Goal: Check status: Check status

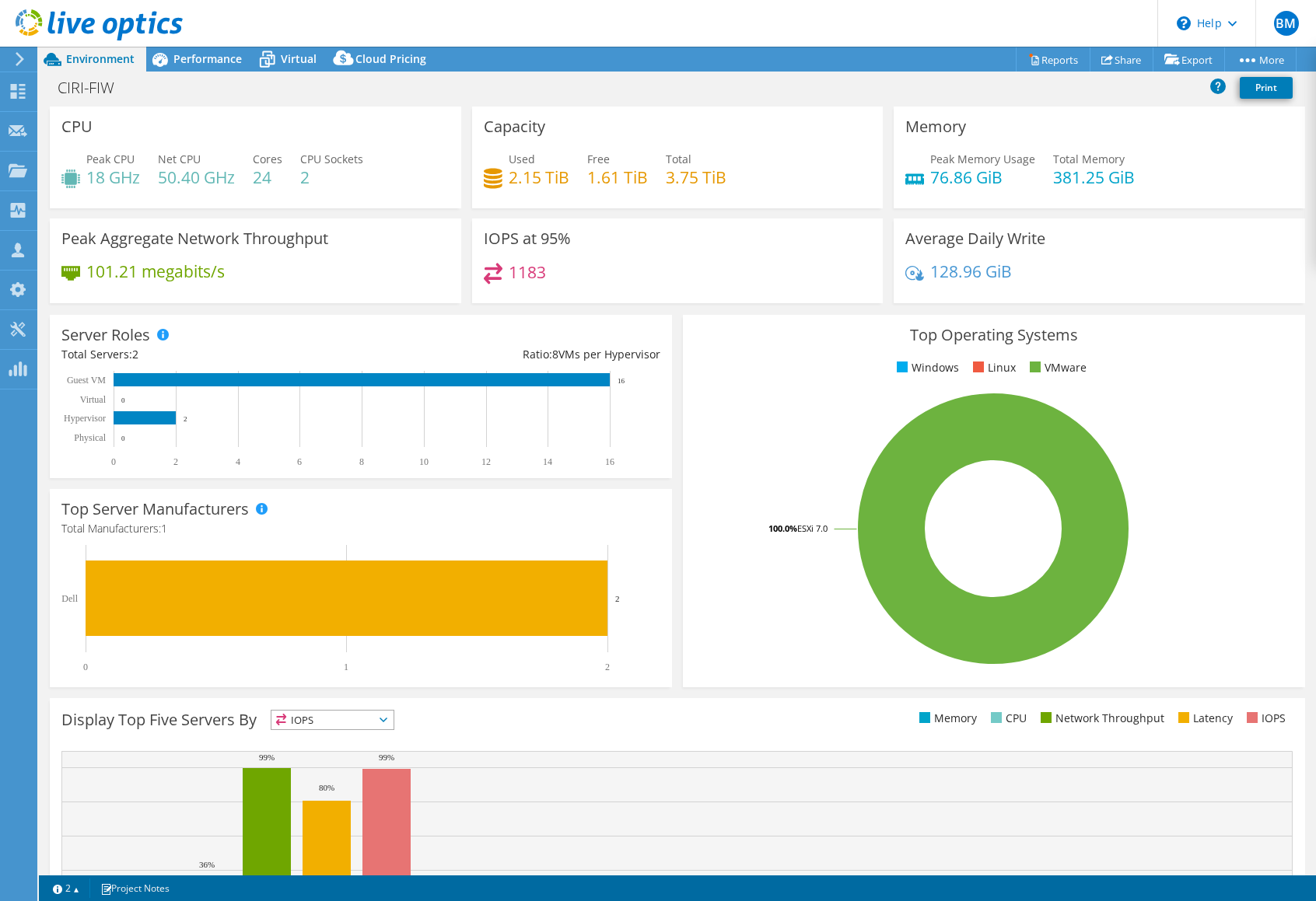
select select "USD"
click at [198, 66] on span "Performance" at bounding box center [208, 58] width 69 height 15
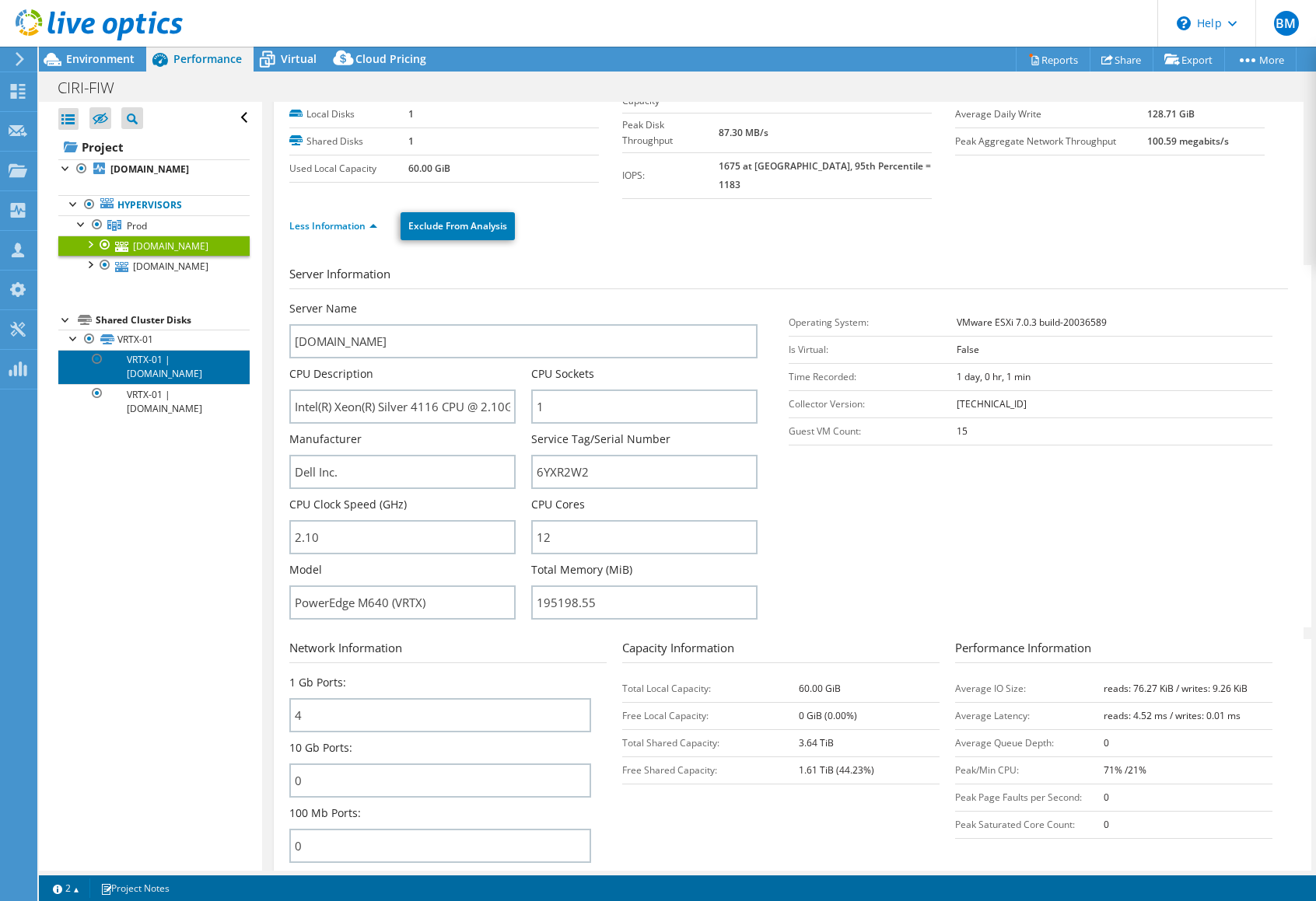
click at [180, 366] on link "VRTX-01 | [DOMAIN_NAME]" at bounding box center [154, 367] width 192 height 34
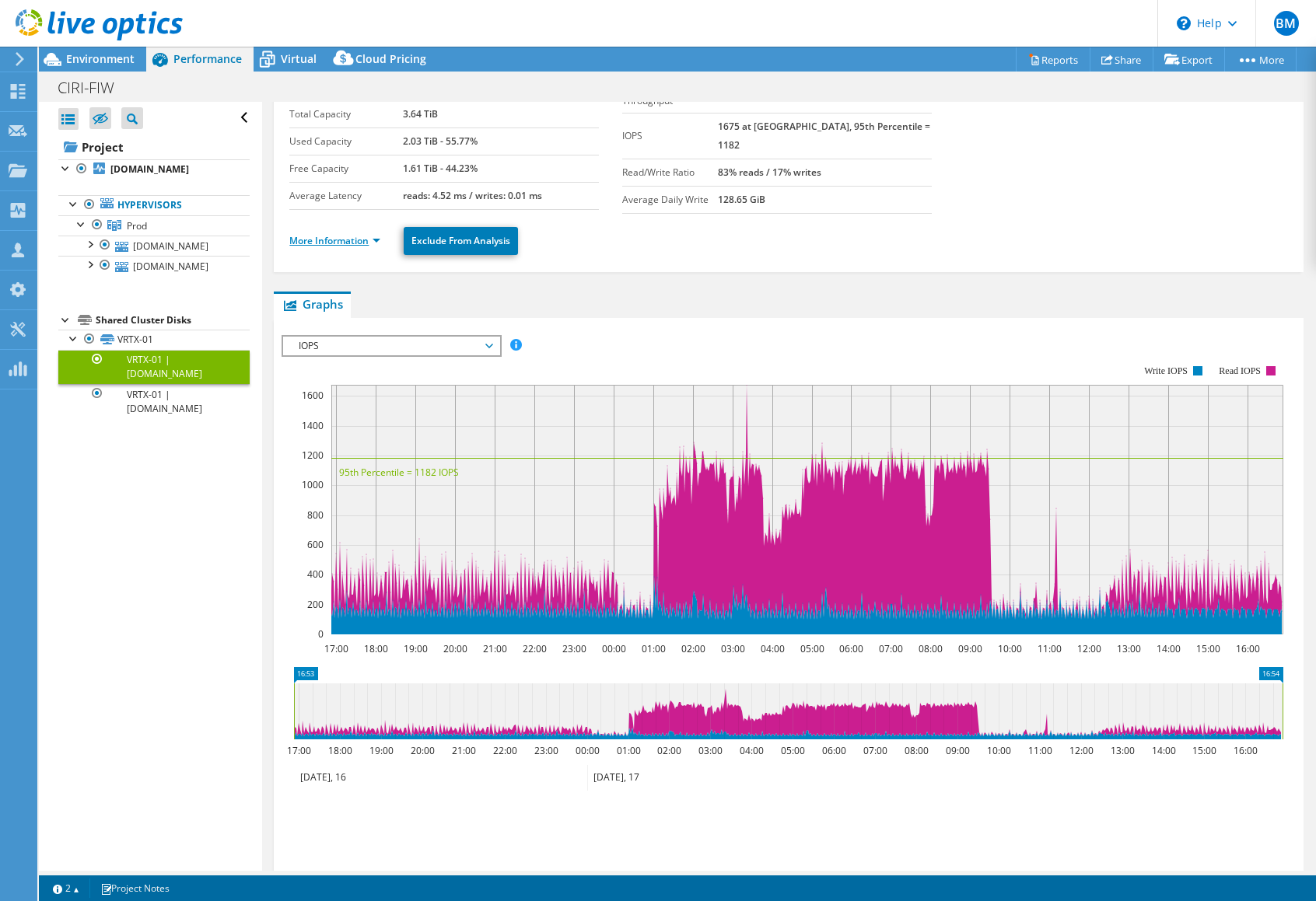
click at [346, 237] on link "More Information" at bounding box center [335, 241] width 91 height 13
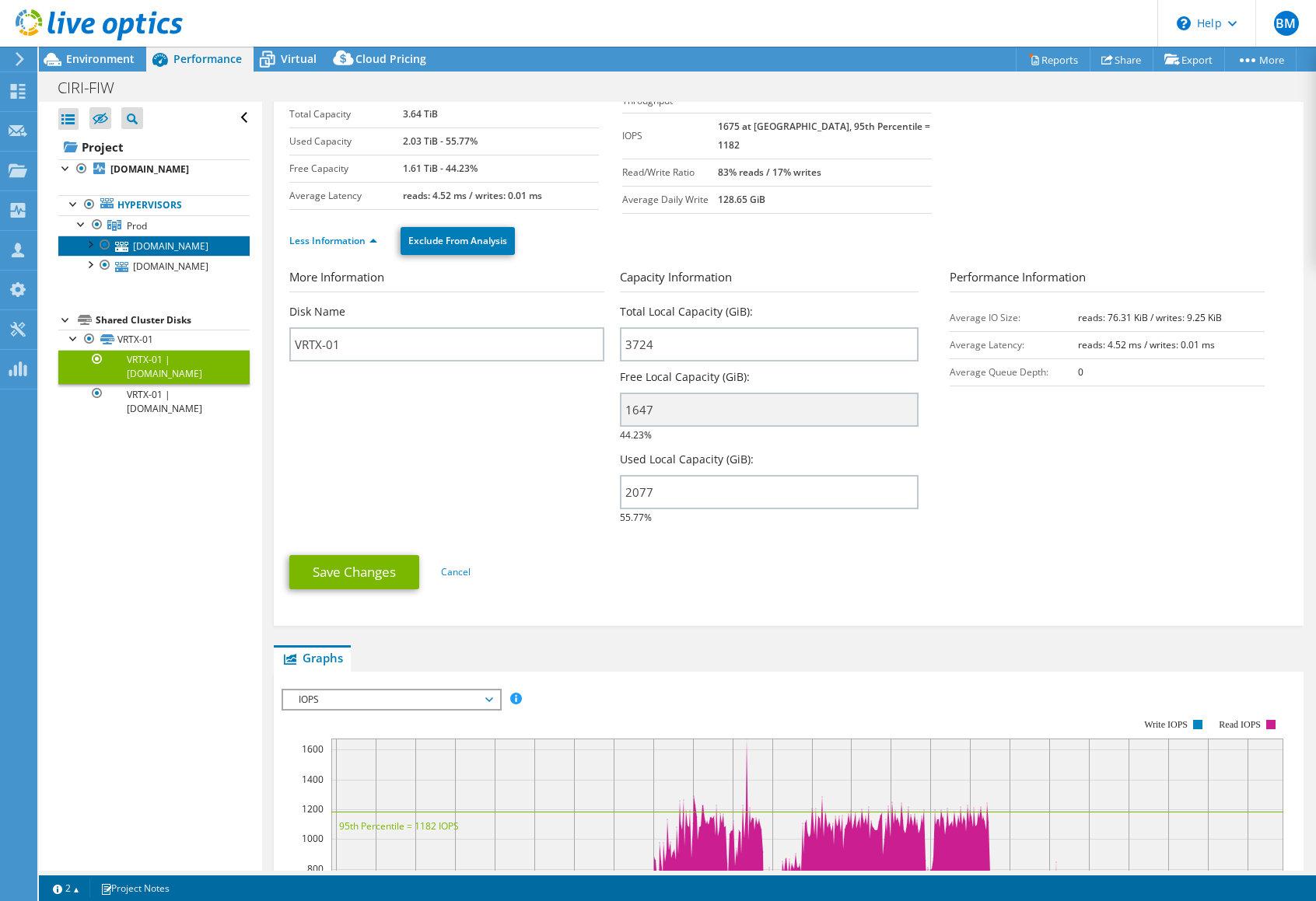
click at [142, 252] on link "[DOMAIN_NAME]" at bounding box center [154, 245] width 192 height 20
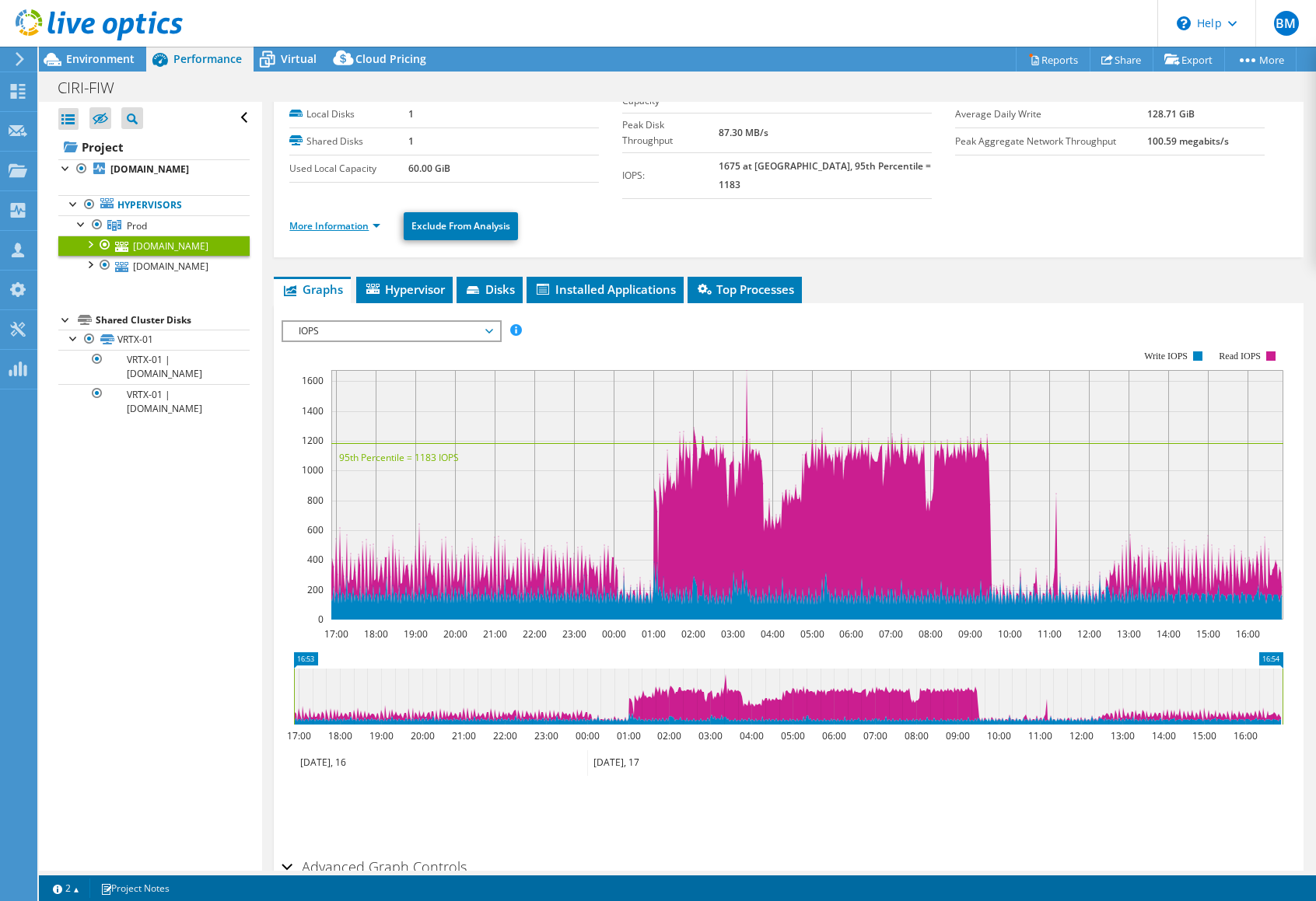
click at [357, 219] on link "More Information" at bounding box center [335, 225] width 91 height 13
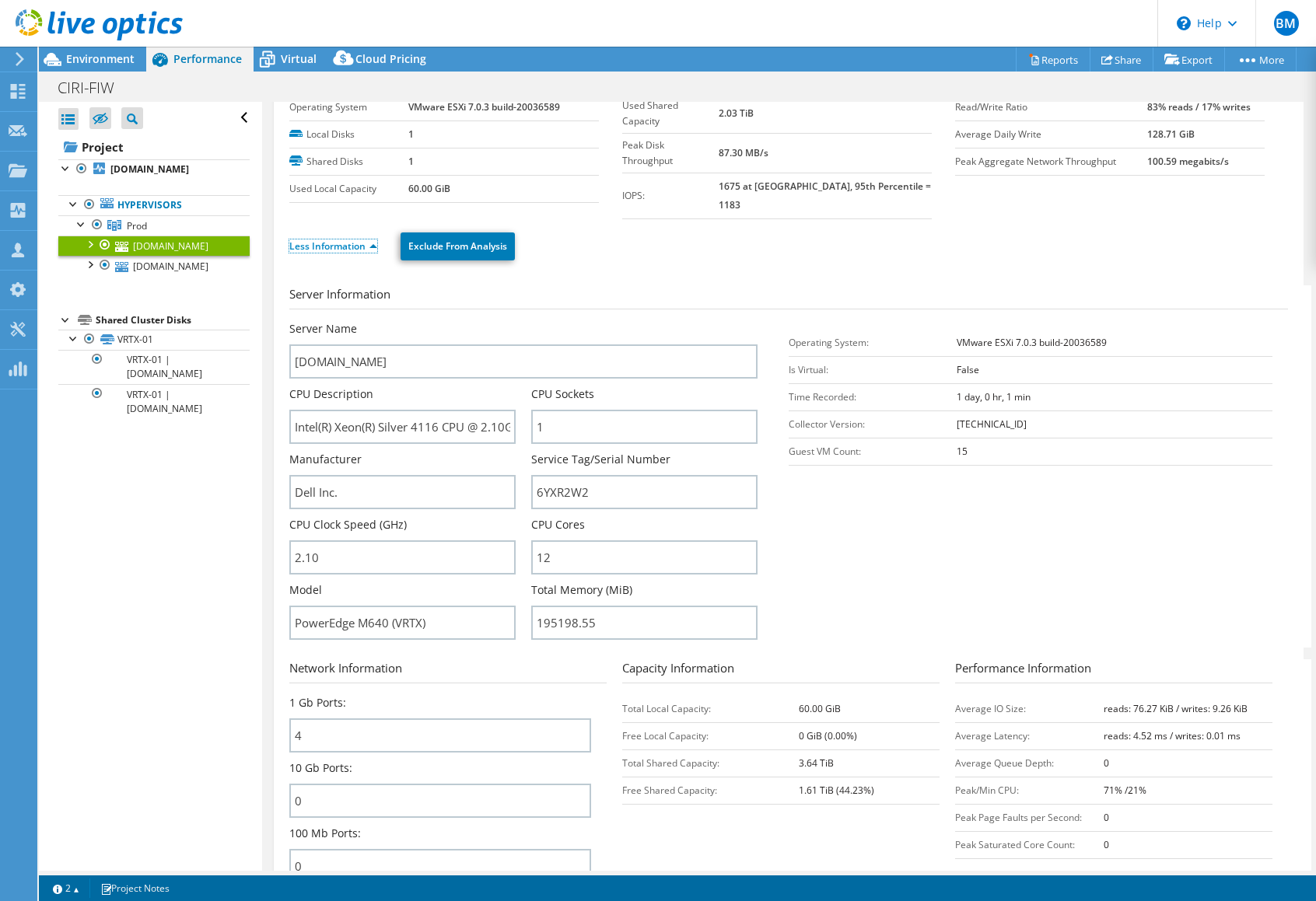
scroll to position [0, 0]
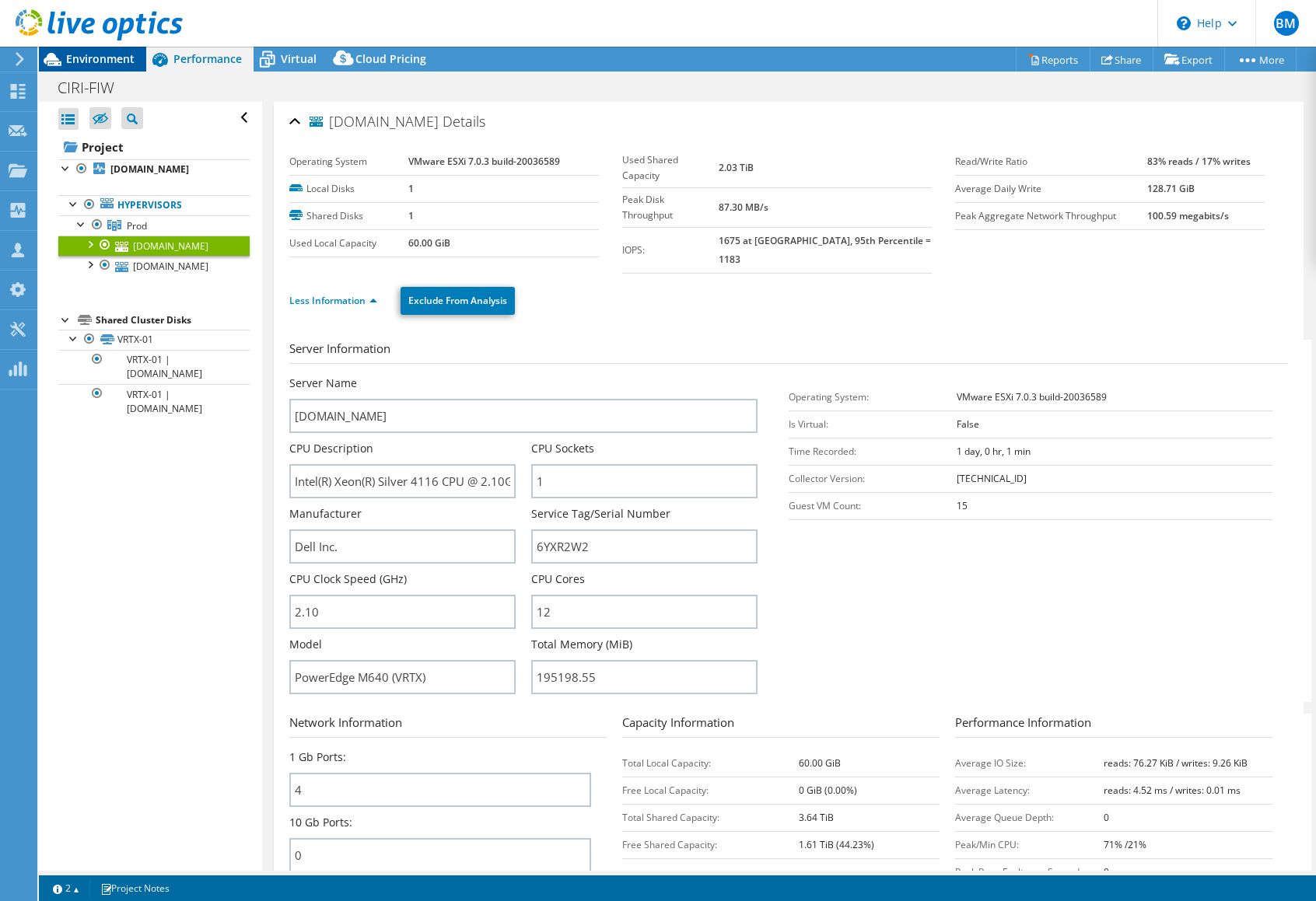
click at [112, 54] on span "Environment" at bounding box center [100, 58] width 69 height 15
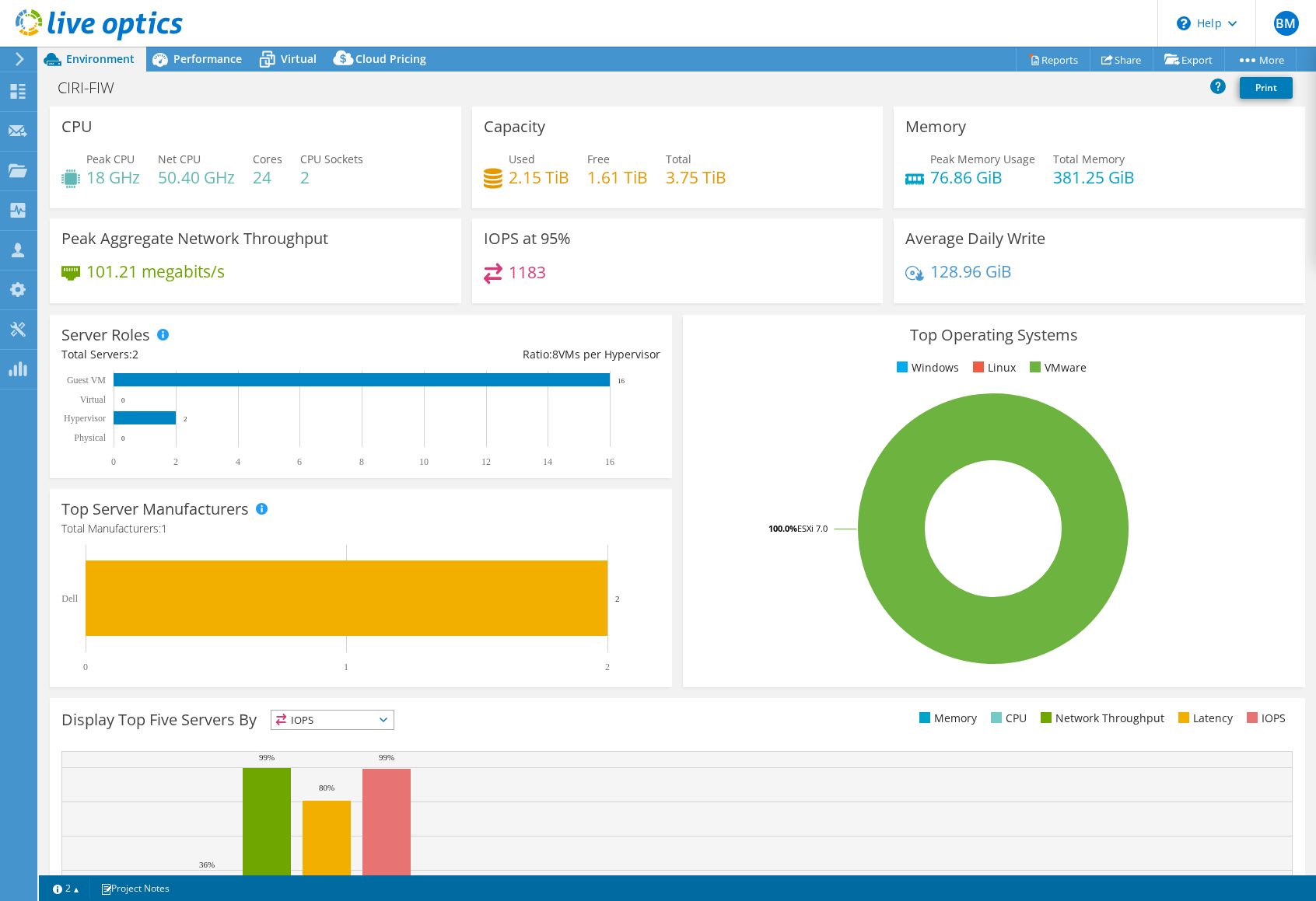
click at [98, 61] on span "Environment" at bounding box center [100, 58] width 69 height 15
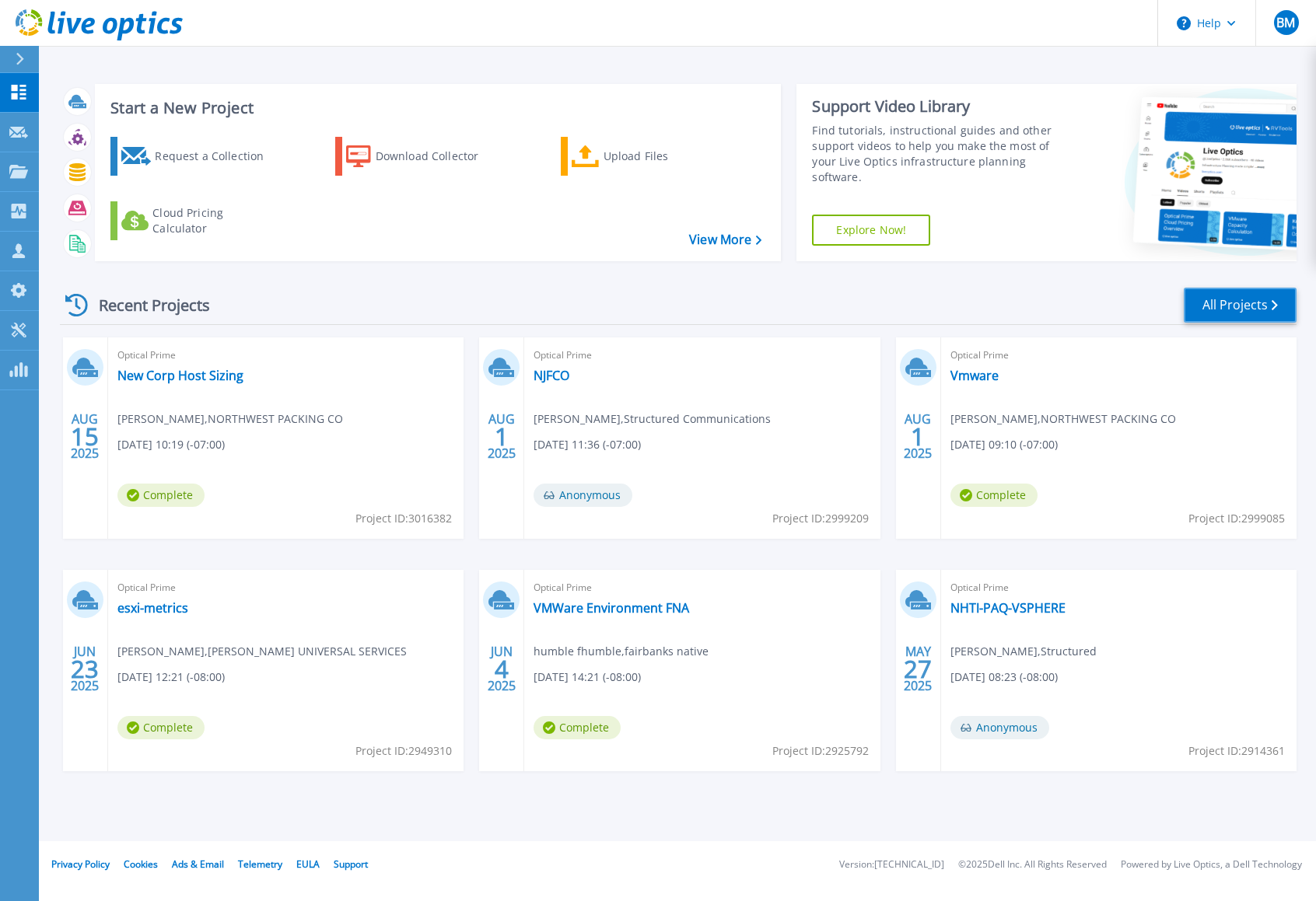
click at [1262, 299] on link "All Projects" at bounding box center [1241, 305] width 113 height 35
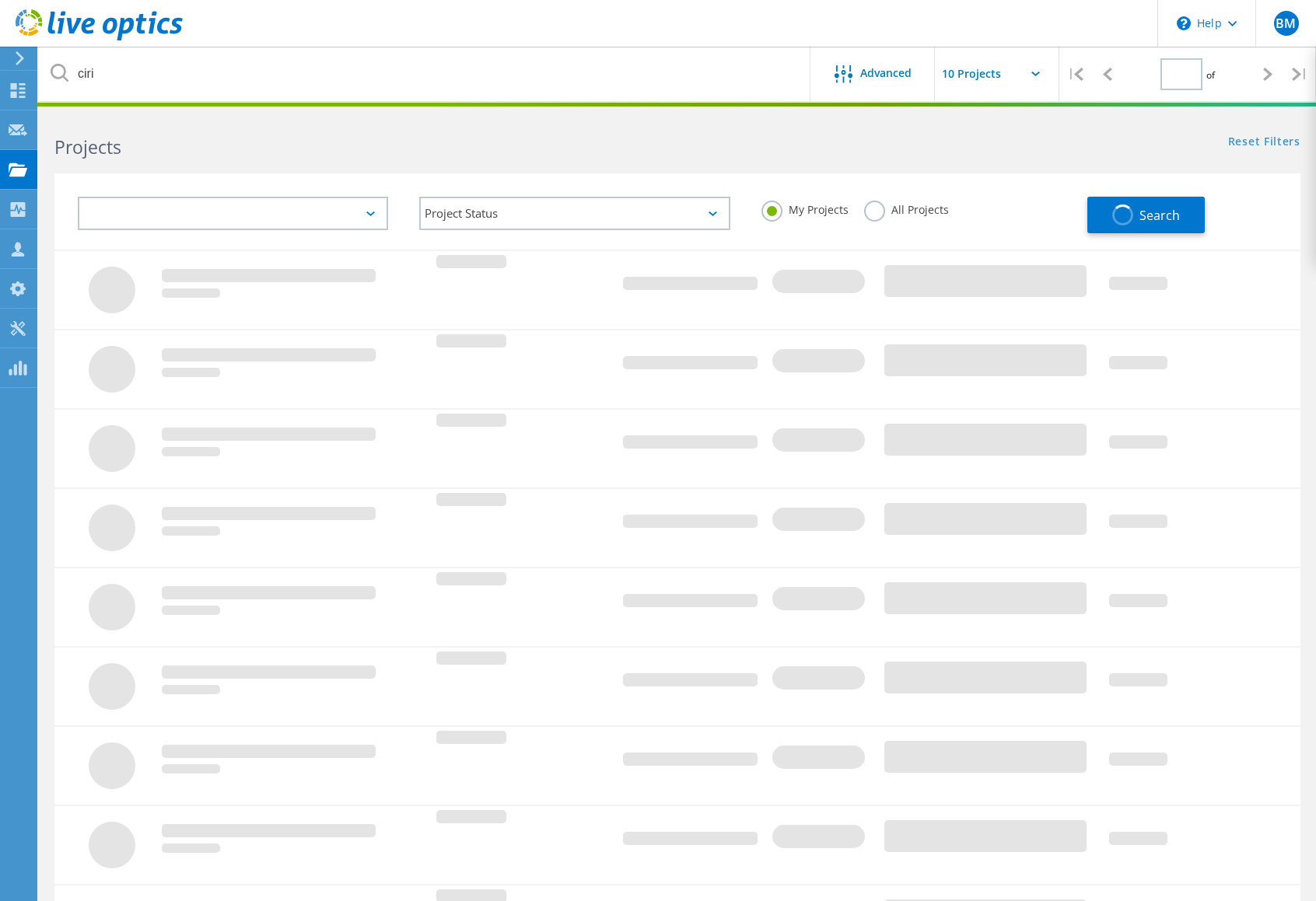
type input "1"
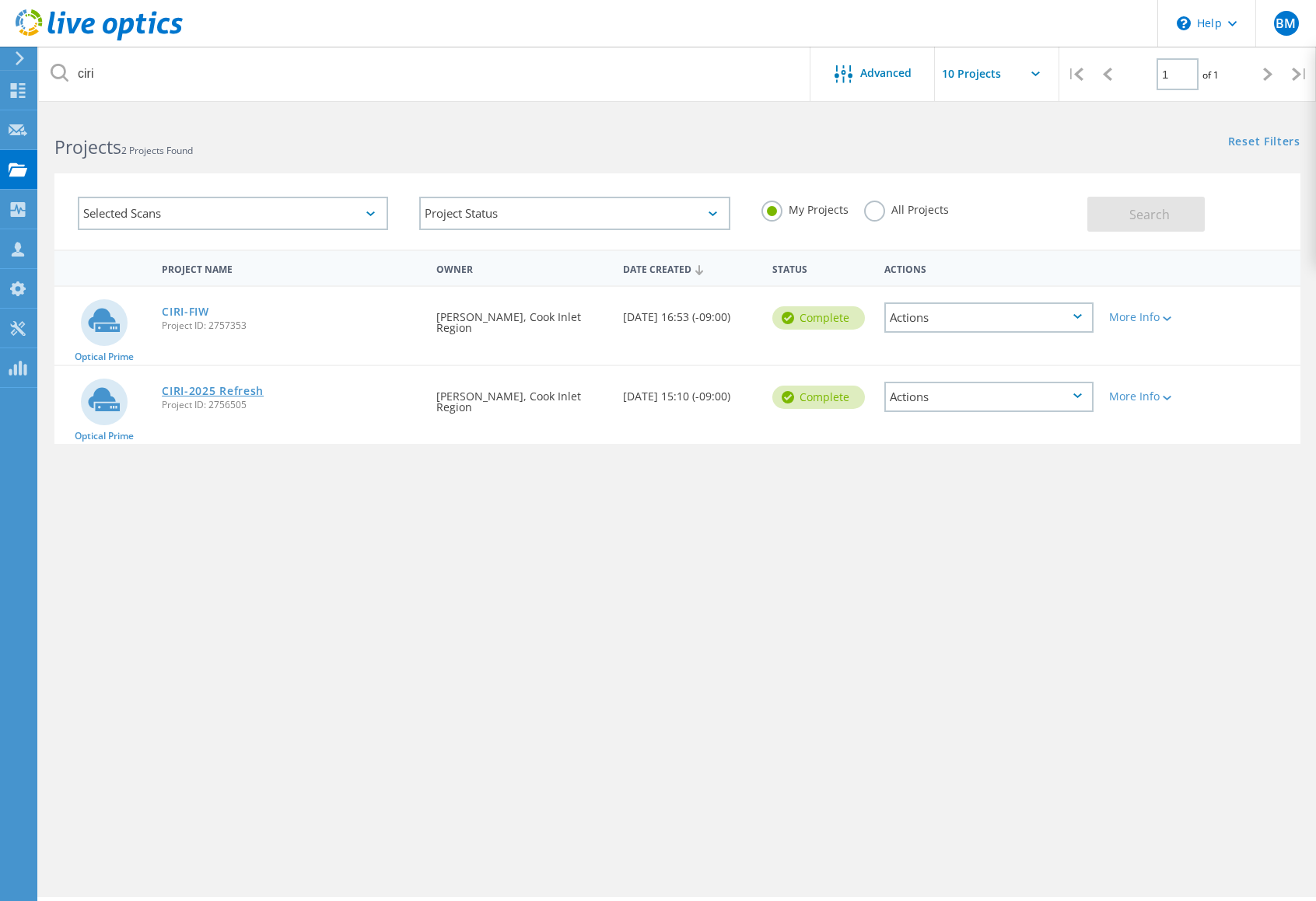
click at [240, 391] on link "CIRI-2025 Refresh" at bounding box center [212, 392] width 102 height 11
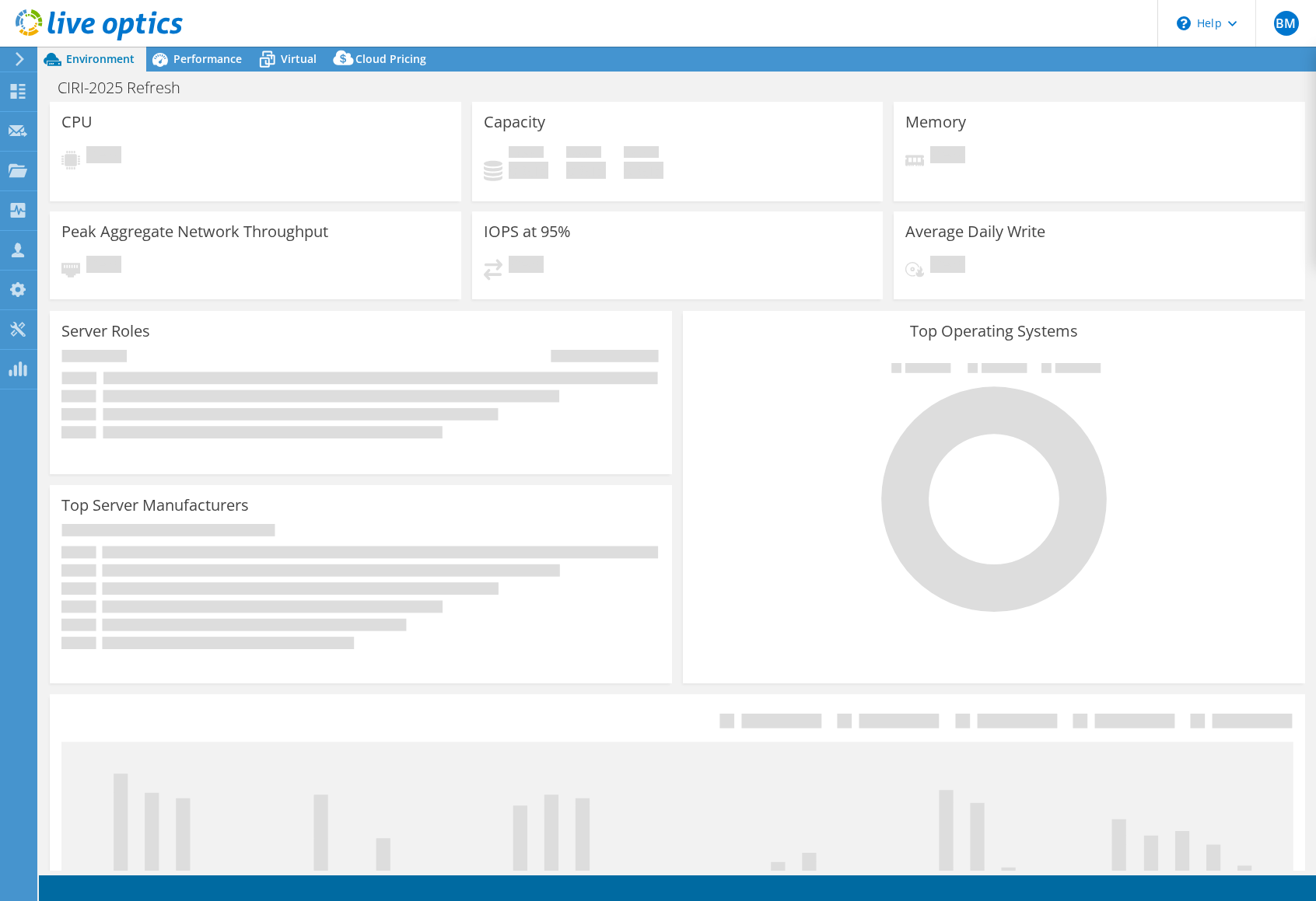
select select "USD"
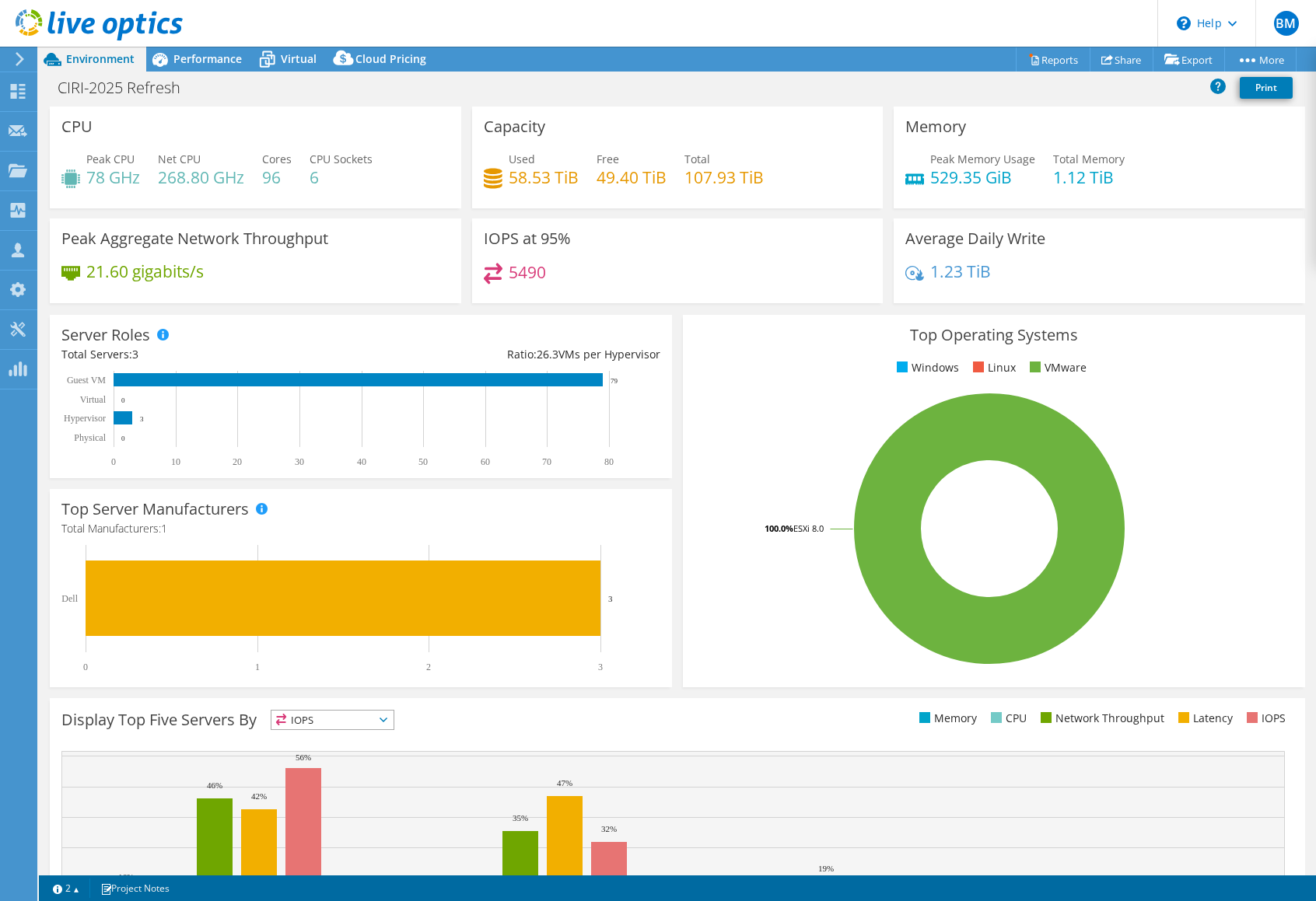
click at [201, 74] on div "CIRI-2025 Refresh Print" at bounding box center [676, 87] width 1276 height 28
click at [198, 64] on span "Performance" at bounding box center [208, 58] width 69 height 15
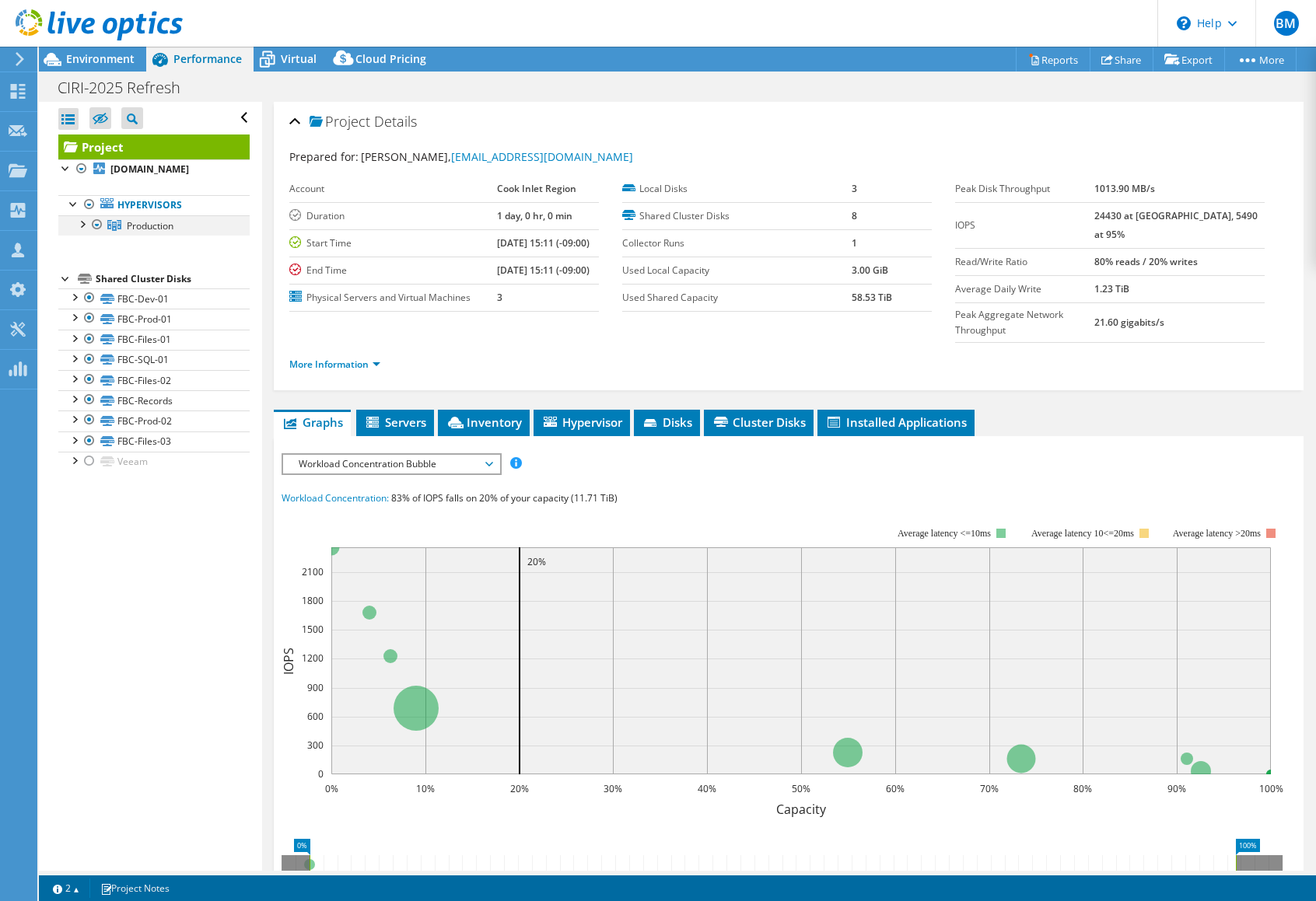
click at [88, 228] on div at bounding box center [81, 223] width 15 height 15
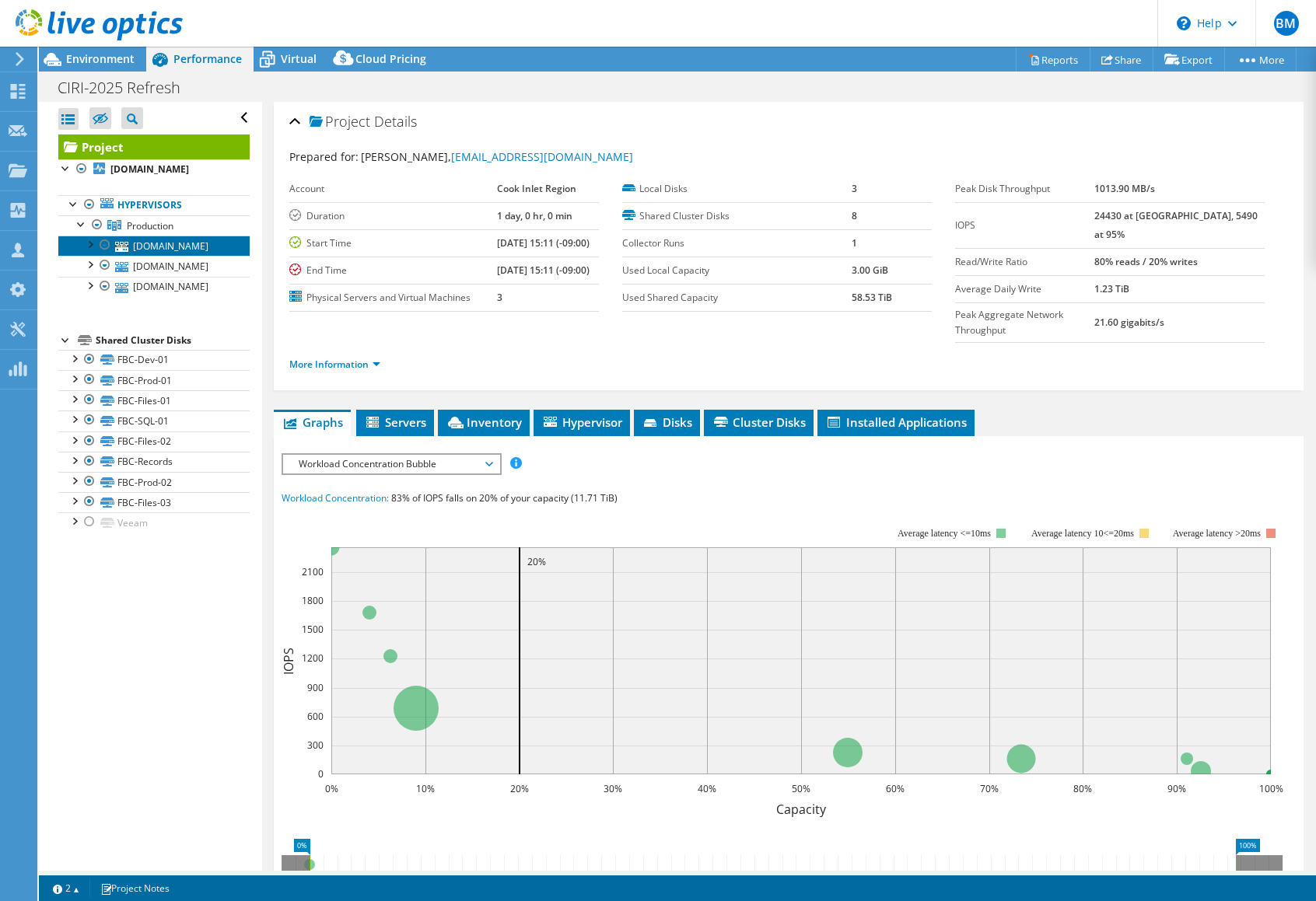
click at [192, 254] on link "fbcesx06.ciri.com" at bounding box center [154, 245] width 192 height 20
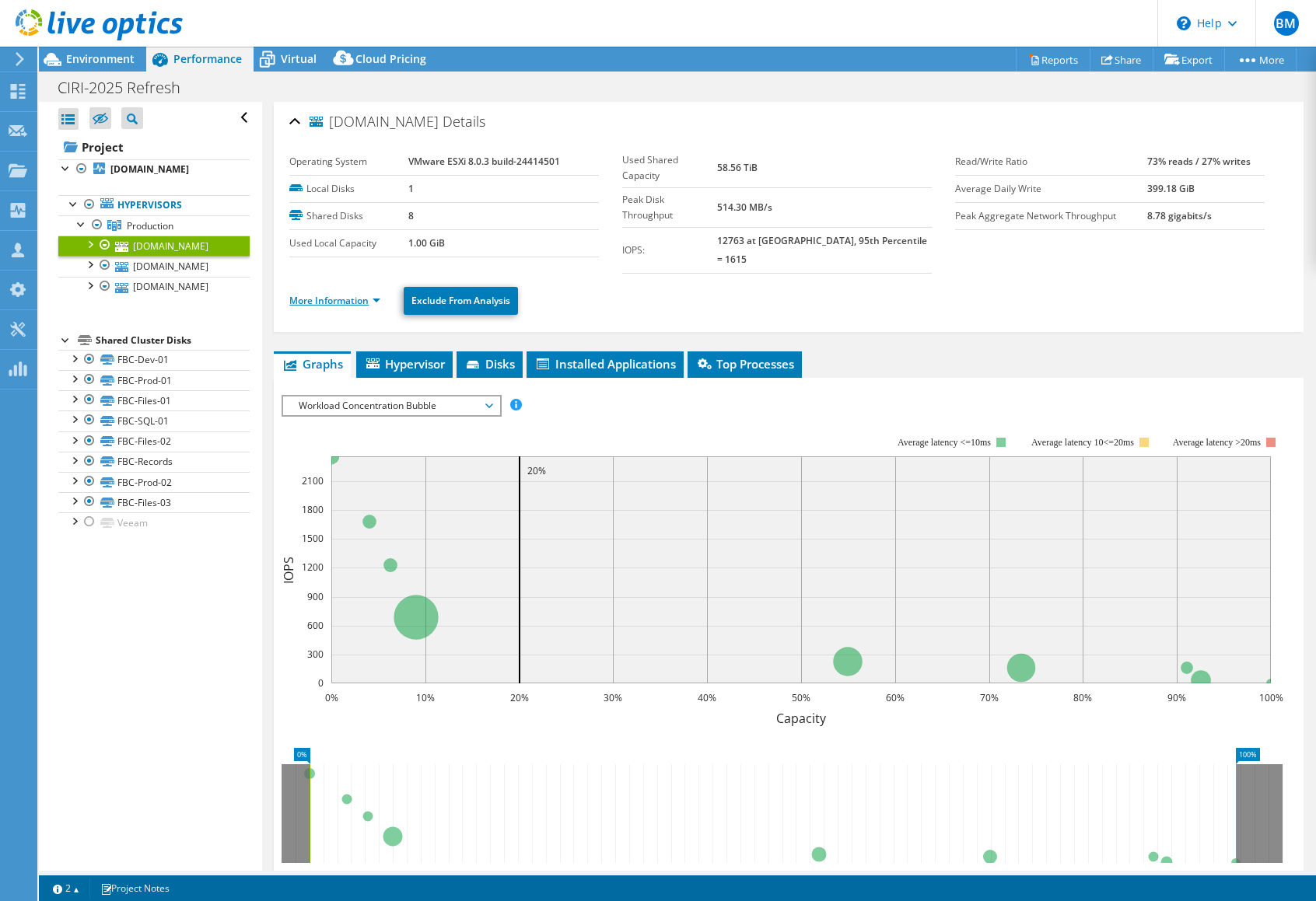
click at [375, 294] on link "More Information" at bounding box center [335, 301] width 91 height 13
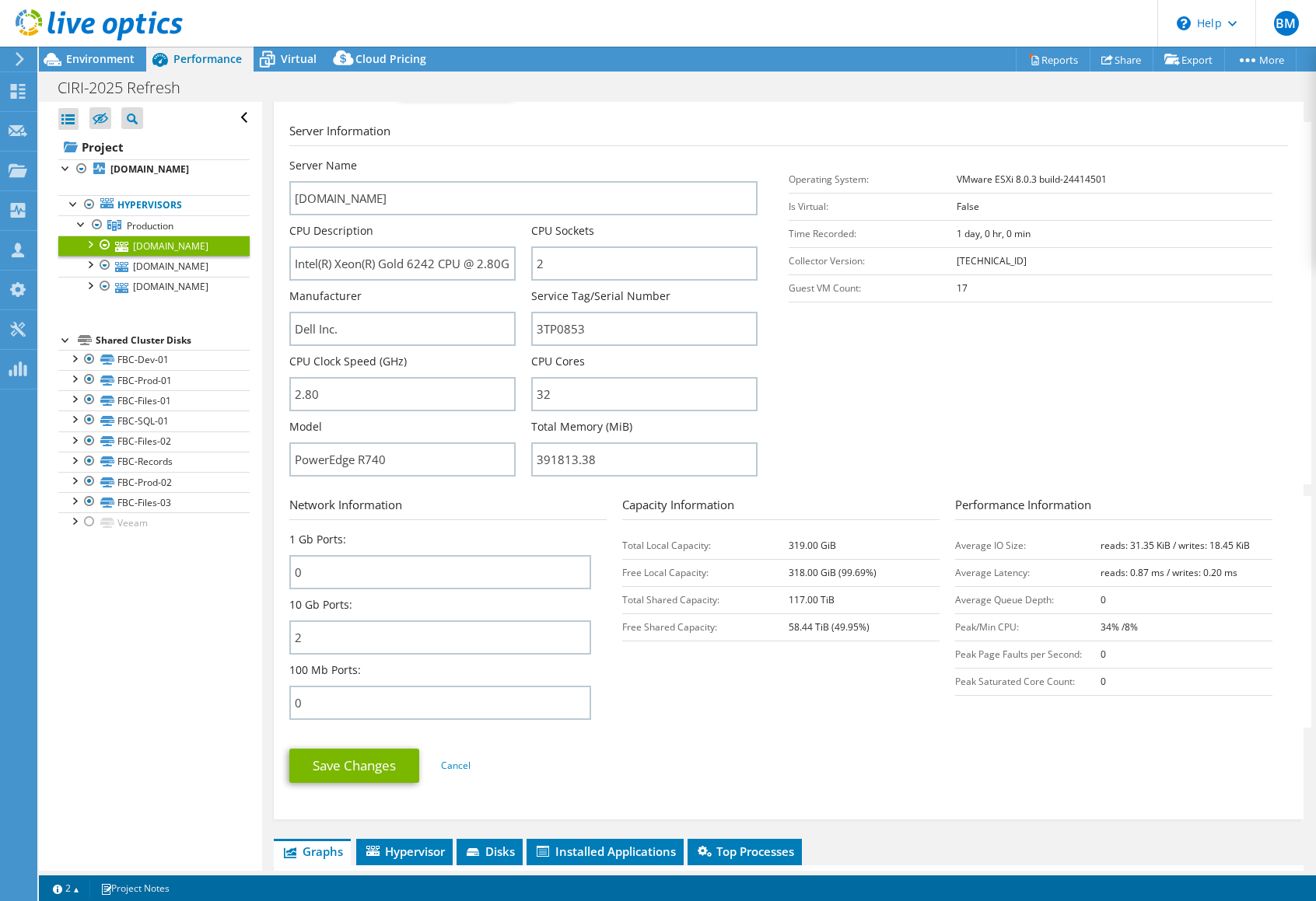
scroll to position [224, 0]
